Goal: Transaction & Acquisition: Purchase product/service

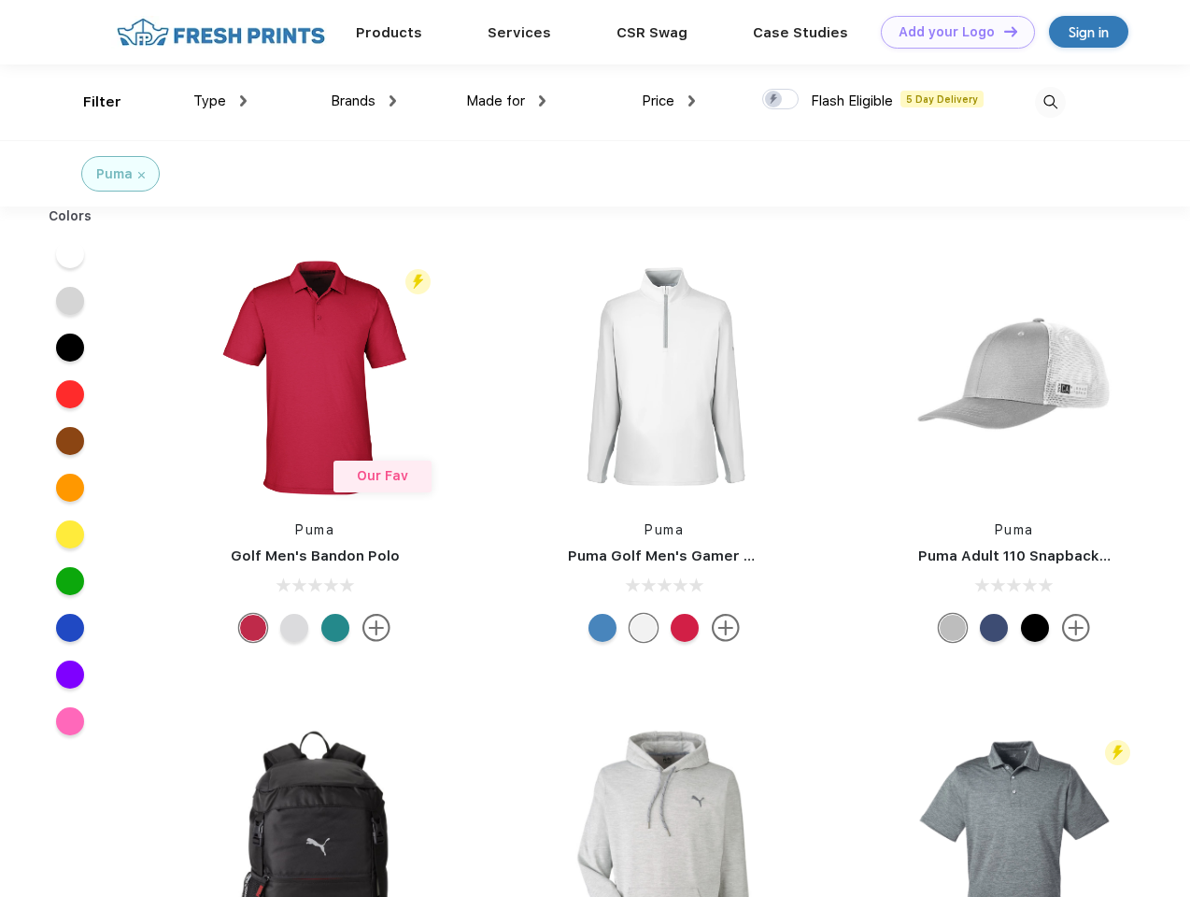
scroll to position [1, 0]
click at [951, 32] on link "Add your Logo Design Tool" at bounding box center [958, 32] width 154 height 33
click at [0, 0] on div "Design Tool" at bounding box center [0, 0] width 0 height 0
click at [1003, 31] on link "Add your Logo Design Tool" at bounding box center [958, 32] width 154 height 33
click at [90, 102] on div "Filter" at bounding box center [102, 102] width 38 height 21
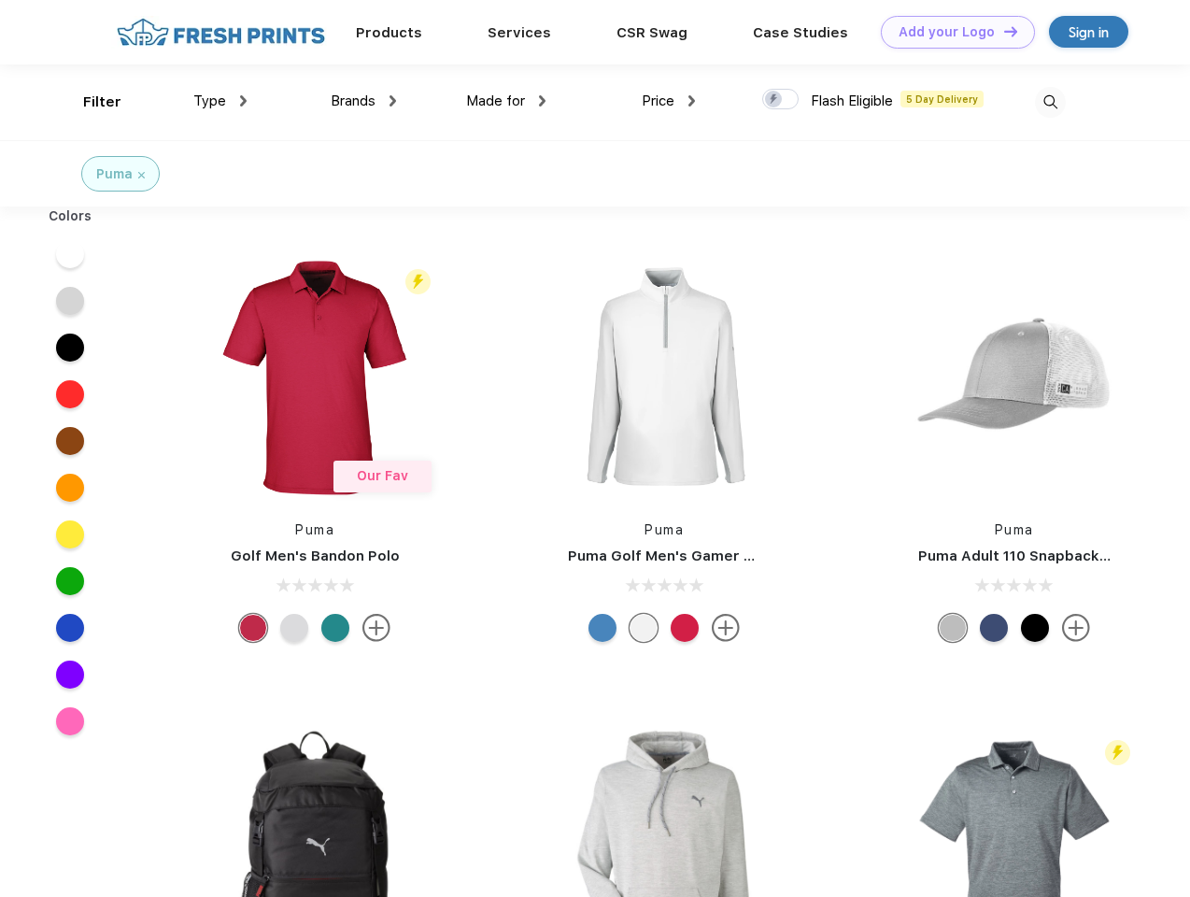
click at [221, 101] on span "Type" at bounding box center [209, 101] width 33 height 17
click at [363, 101] on span "Brands" at bounding box center [353, 101] width 45 height 17
click at [506, 101] on span "Made for" at bounding box center [495, 101] width 59 height 17
click at [669, 101] on span "Price" at bounding box center [658, 101] width 33 height 17
click at [781, 100] on div at bounding box center [780, 99] width 36 height 21
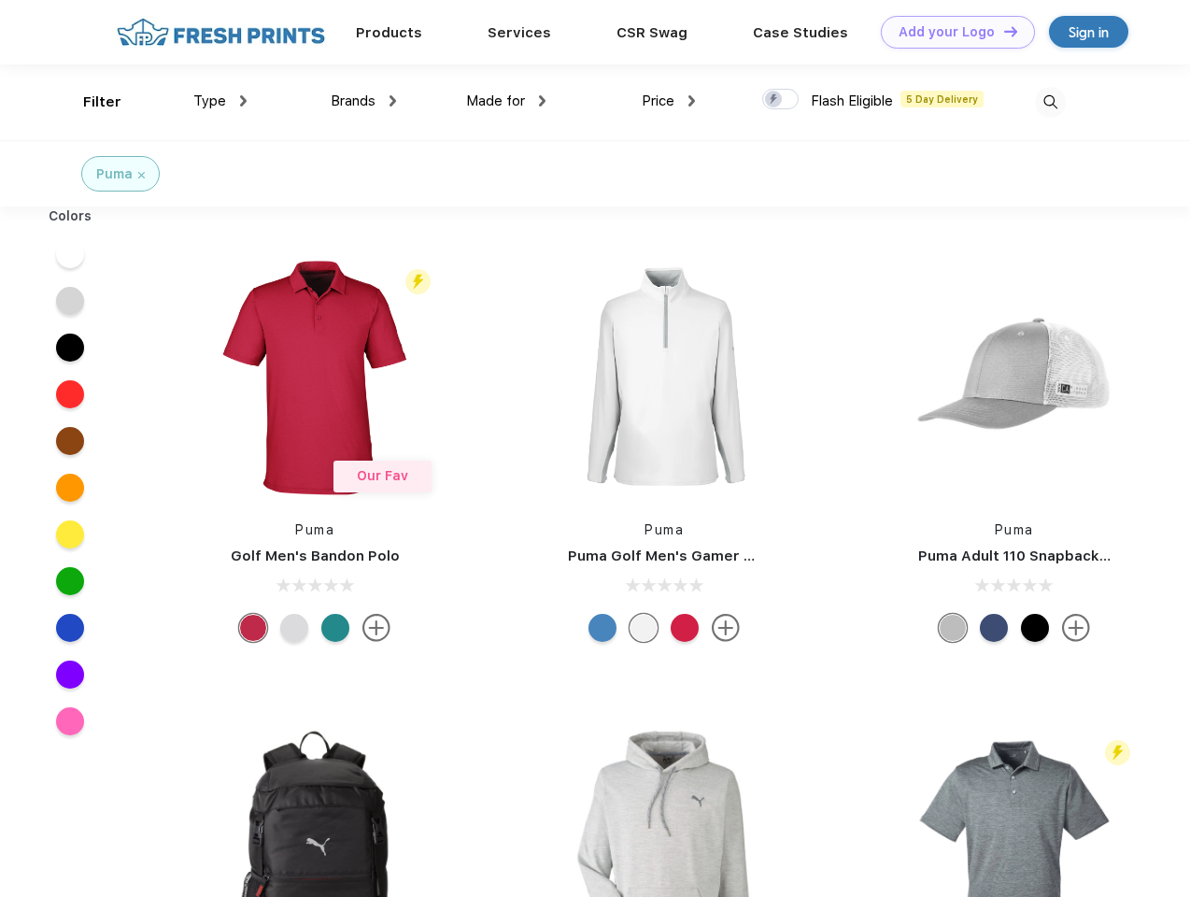
click at [775, 100] on input "checkbox" at bounding box center [768, 94] width 12 height 12
click at [1050, 102] on img at bounding box center [1050, 102] width 31 height 31
